Goal: Connect with others: Connect with others

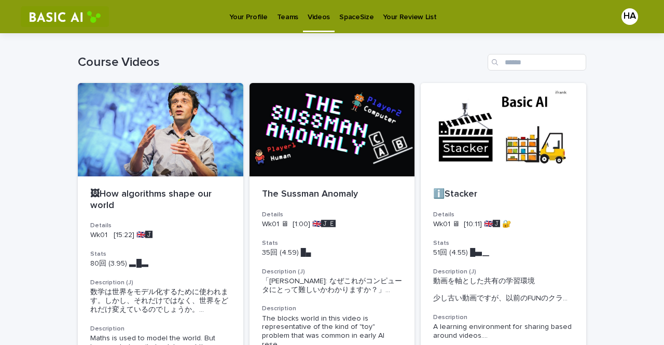
click at [287, 15] on p "Teams" at bounding box center [287, 11] width 21 height 22
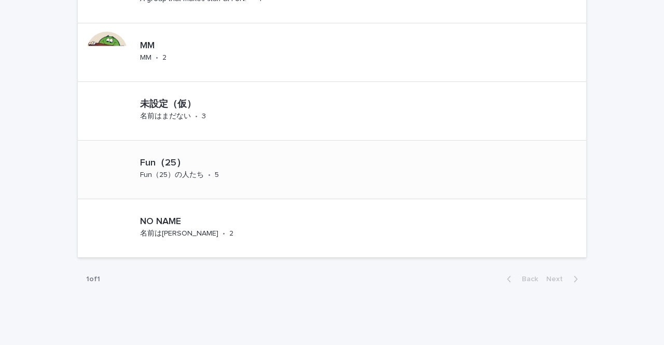
scroll to position [882, 0]
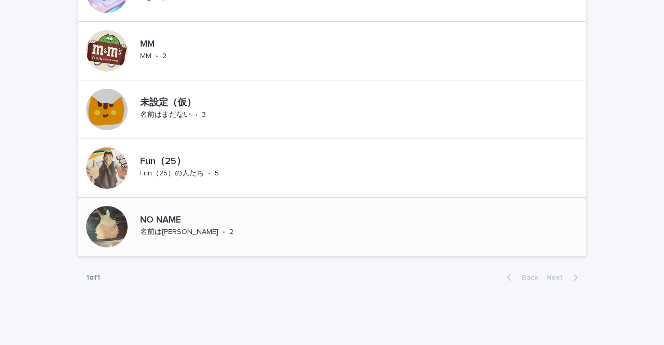
click at [262, 217] on div "NO NAME 名前は保留 • 2" at bounding box center [332, 227] width 509 height 59
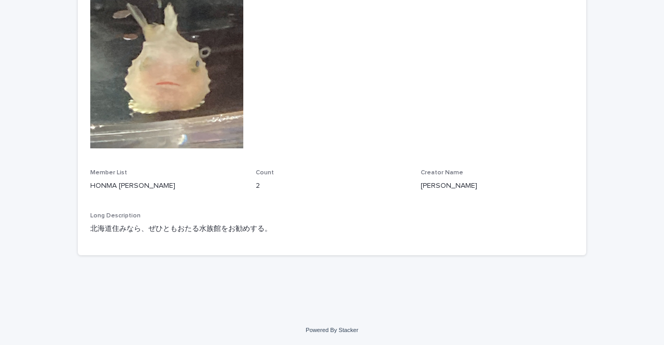
scroll to position [156, 0]
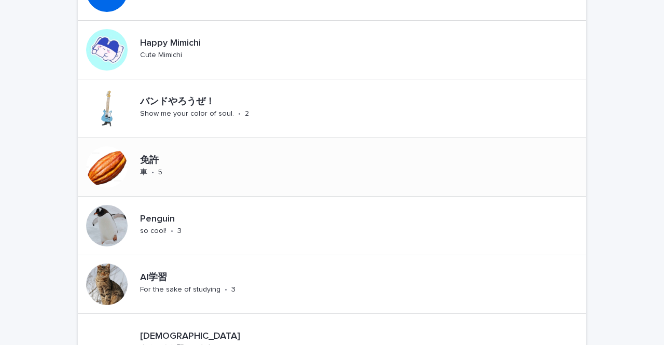
scroll to position [208, 0]
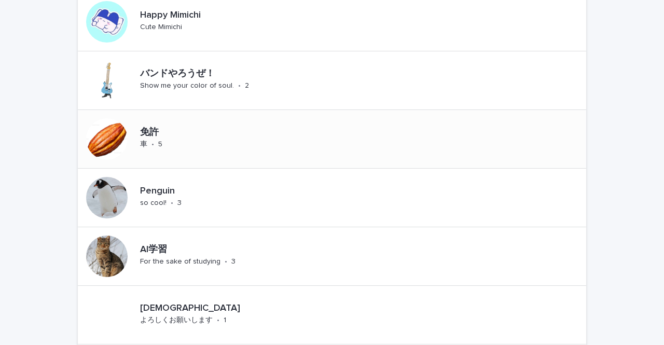
click at [298, 134] on div "免許 車 • 5" at bounding box center [332, 139] width 509 height 59
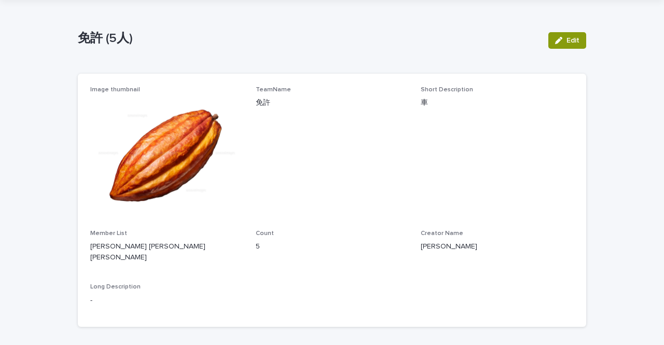
scroll to position [37, 0]
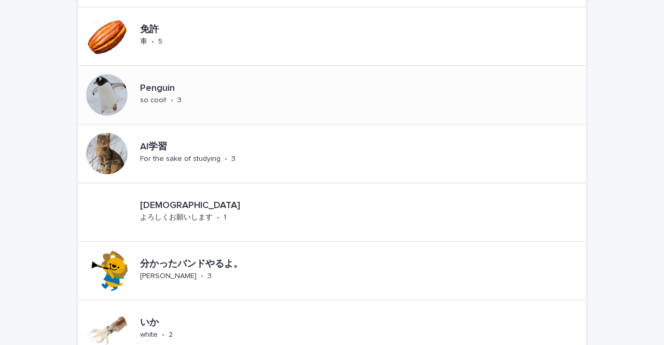
scroll to position [311, 0]
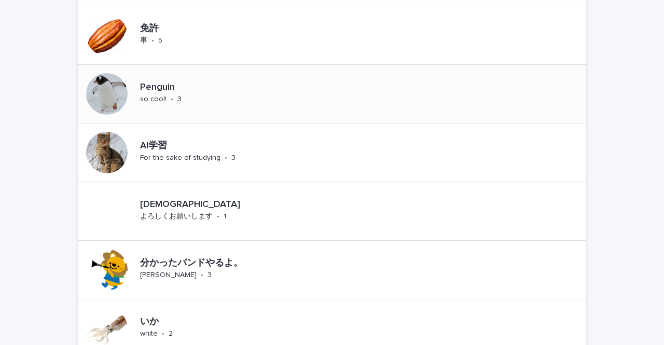
click at [292, 103] on div "Penguin so cool! • 3" at bounding box center [332, 94] width 509 height 59
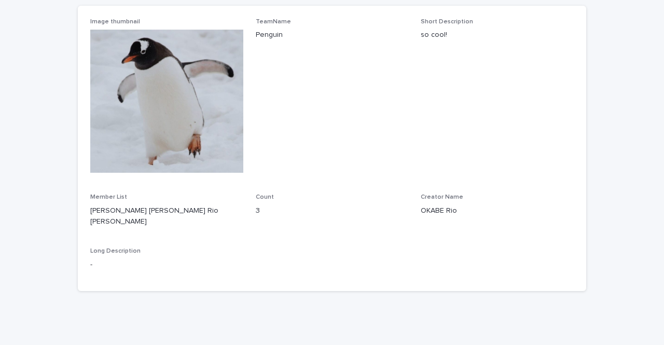
scroll to position [104, 0]
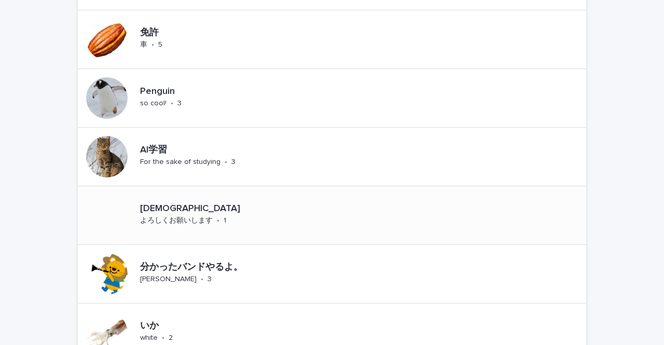
scroll to position [311, 0]
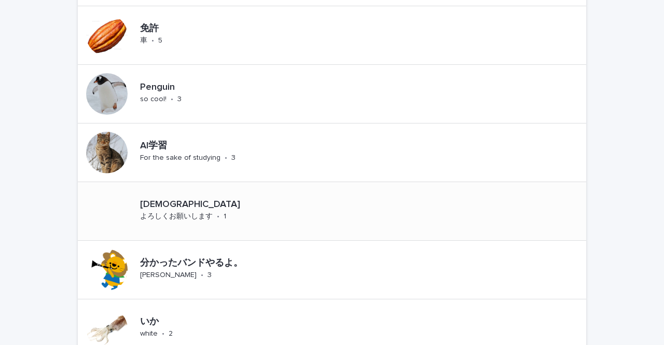
click at [314, 193] on div "犬派 よろしくお願いします • 1" at bounding box center [332, 211] width 509 height 59
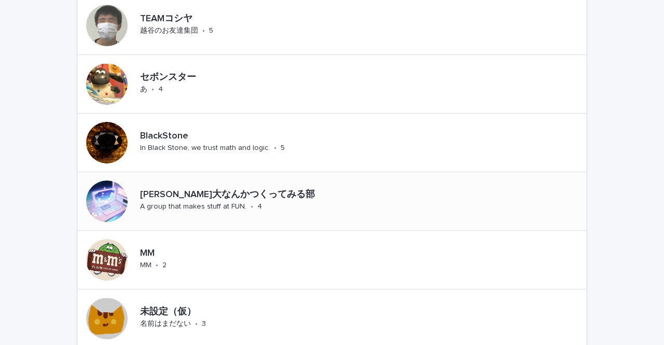
scroll to position [675, 0]
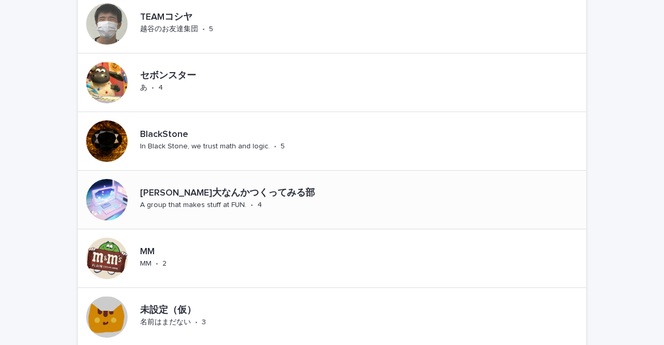
click at [361, 194] on p "[PERSON_NAME]大なんかつくってみる部" at bounding box center [288, 193] width 297 height 11
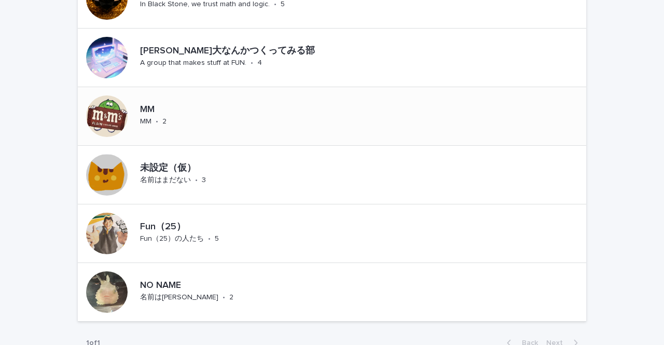
scroll to position [831, 0]
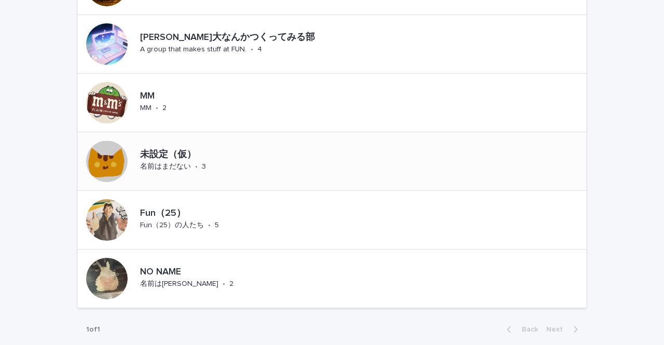
click at [345, 160] on div "未設定（仮） 名前はまだない • 3" at bounding box center [332, 161] width 509 height 59
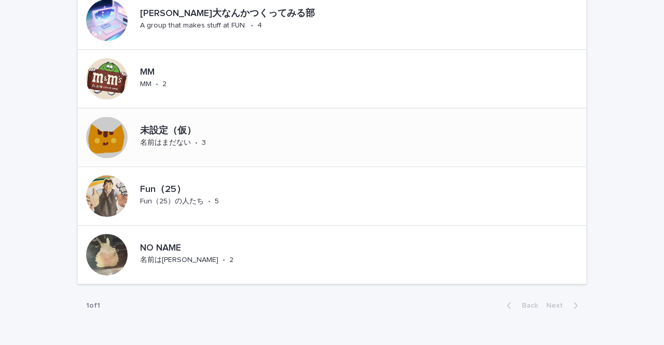
scroll to position [882, 0]
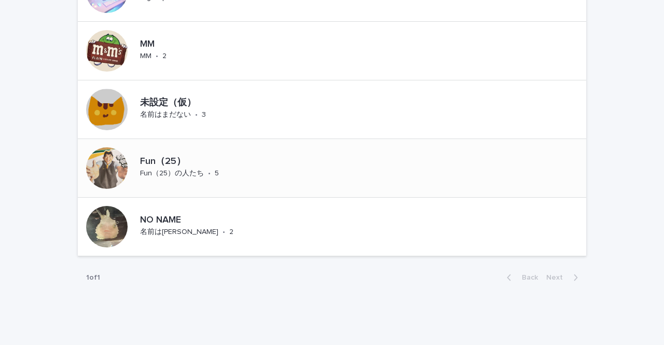
click at [405, 169] on div "Fun（25） Fun（25）の人たち • 5" at bounding box center [332, 168] width 509 height 59
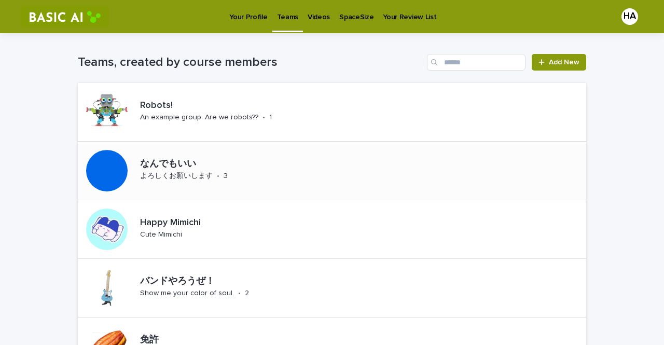
click at [336, 164] on div "なんでもいい よろしくお願いします • 3" at bounding box center [332, 171] width 509 height 59
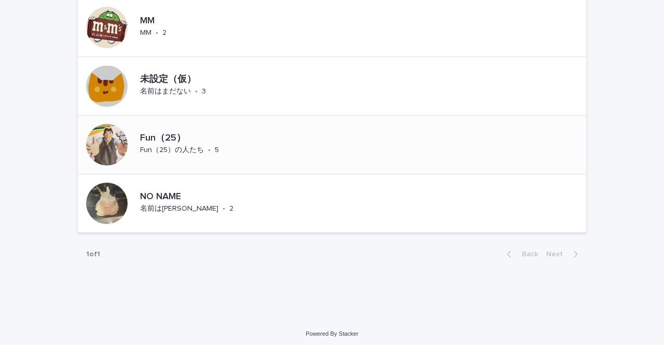
click at [386, 151] on div "Fun（25） Fun（25）の人たち • 5" at bounding box center [332, 145] width 509 height 59
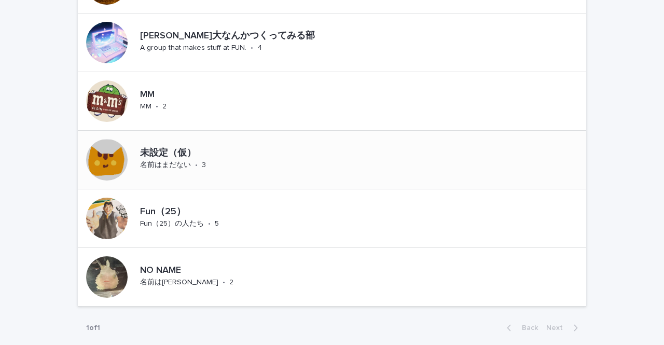
scroll to position [831, 0]
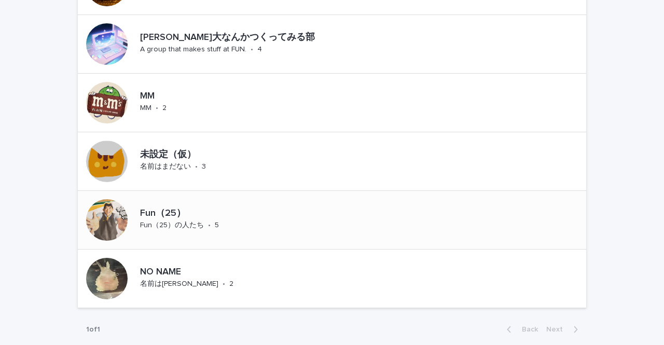
click at [364, 210] on div "Fun（25） Fun（25）の人たち • 5" at bounding box center [332, 220] width 509 height 59
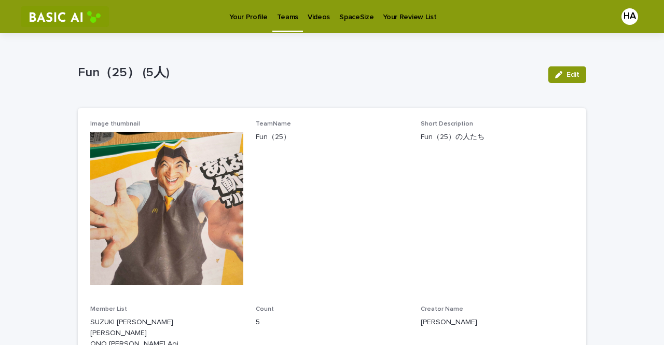
click at [571, 174] on div "Image thumbnail TeamName Fun（25） Short Description Fun（25）の人たち Member List SUZU…" at bounding box center [332, 261] width 509 height 306
click at [603, 175] on div "Loading... Saving… Loading... Saving… Fun（25） (5人) Edit Fun（25） (5人) Edit Sorry…" at bounding box center [332, 253] width 664 height 441
